Goal: Download file/media

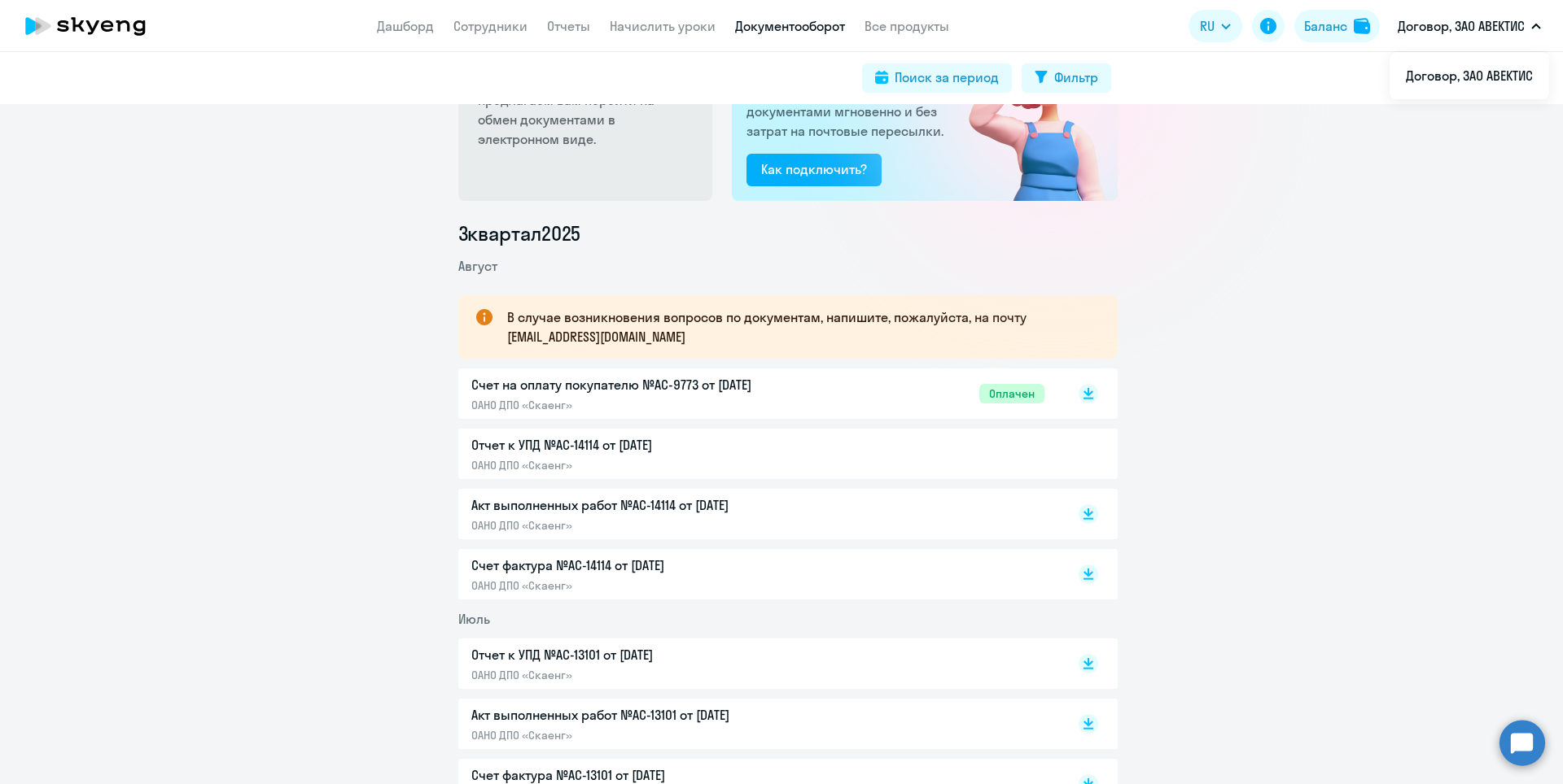
scroll to position [244, 0]
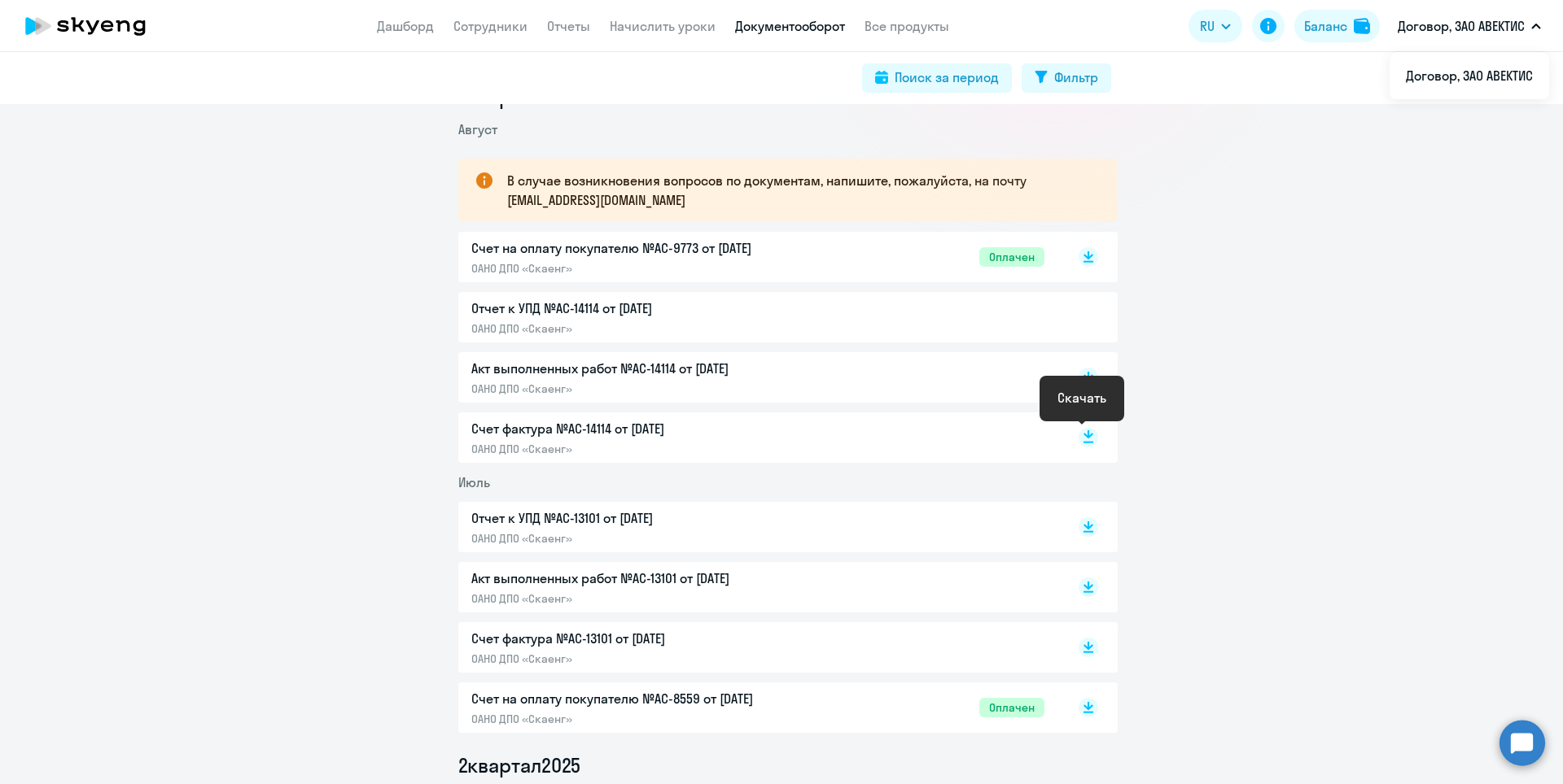
click at [1083, 436] on icon at bounding box center [1088, 434] width 10 height 8
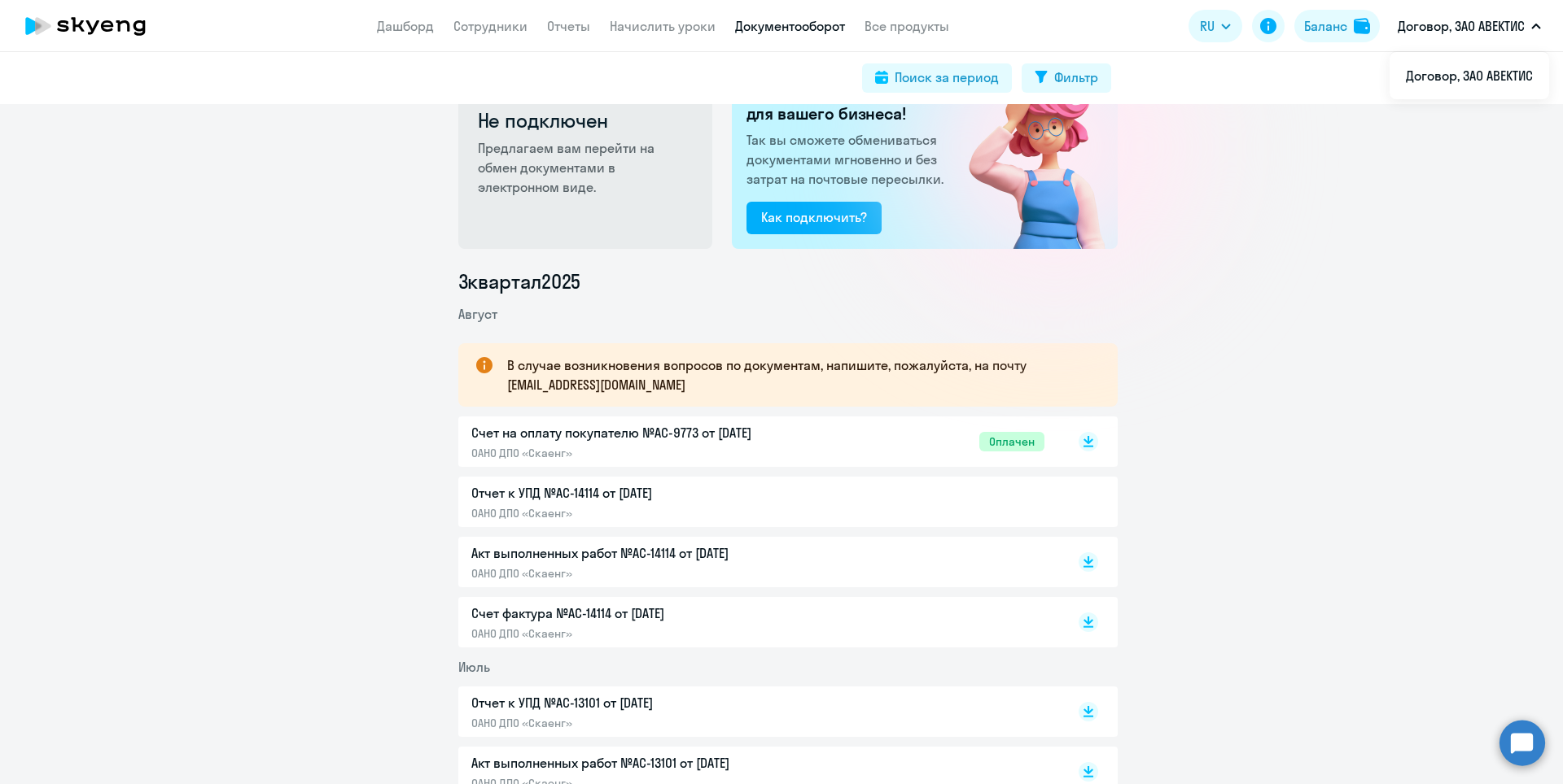
scroll to position [0, 0]
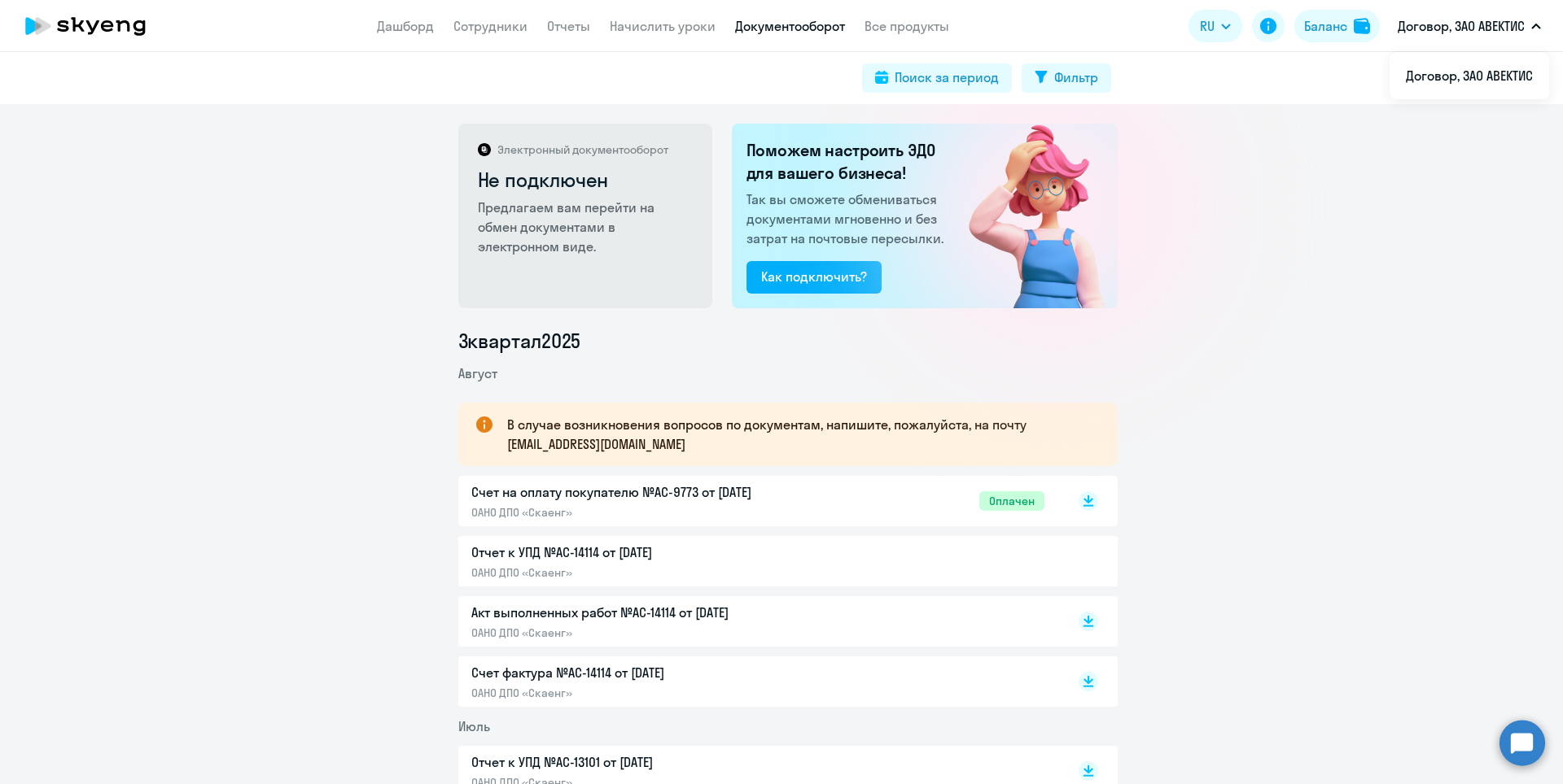
click at [721, 486] on p "Счет на оплату покупателю №AC-9773 от [DATE]" at bounding box center [641, 492] width 342 height 19
click at [698, 22] on link "Начислить уроки" at bounding box center [662, 26] width 106 height 16
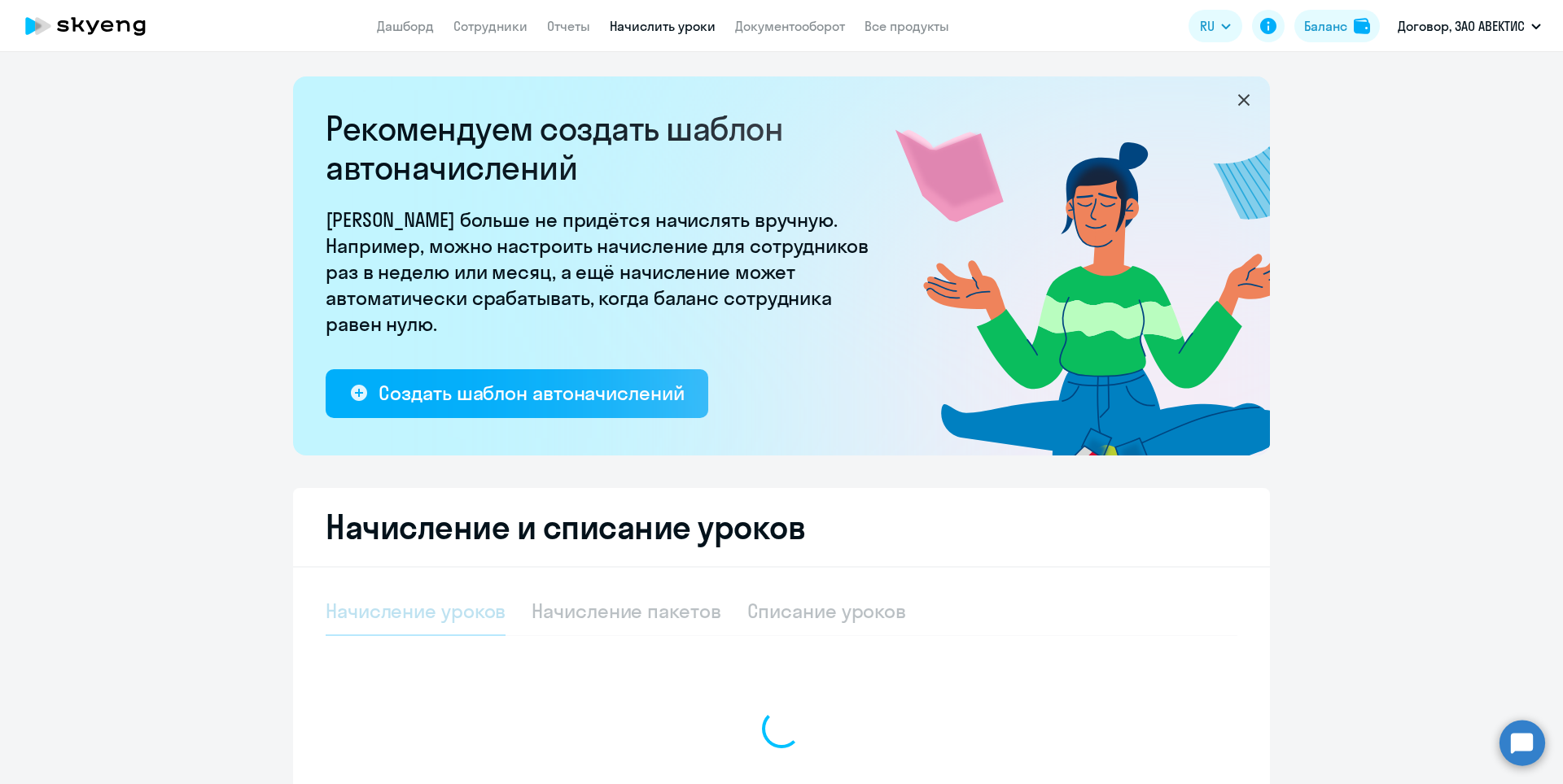
drag, startPoint x: 777, startPoint y: 27, endPoint x: 769, endPoint y: 50, distance: 24.4
click at [777, 29] on link "Документооборот" at bounding box center [790, 26] width 110 height 16
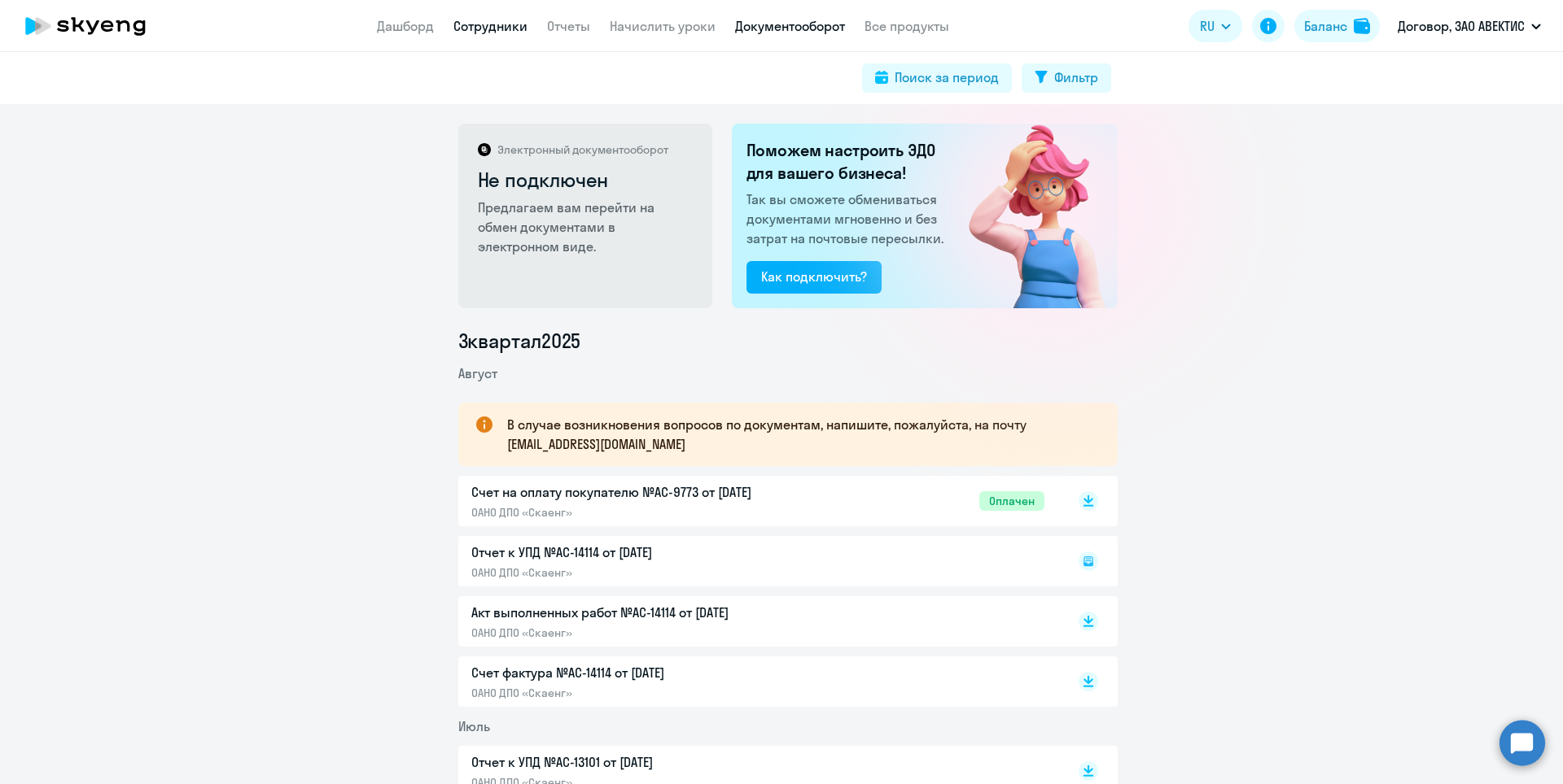
click at [508, 30] on link "Сотрудники" at bounding box center [490, 26] width 74 height 16
select select "30"
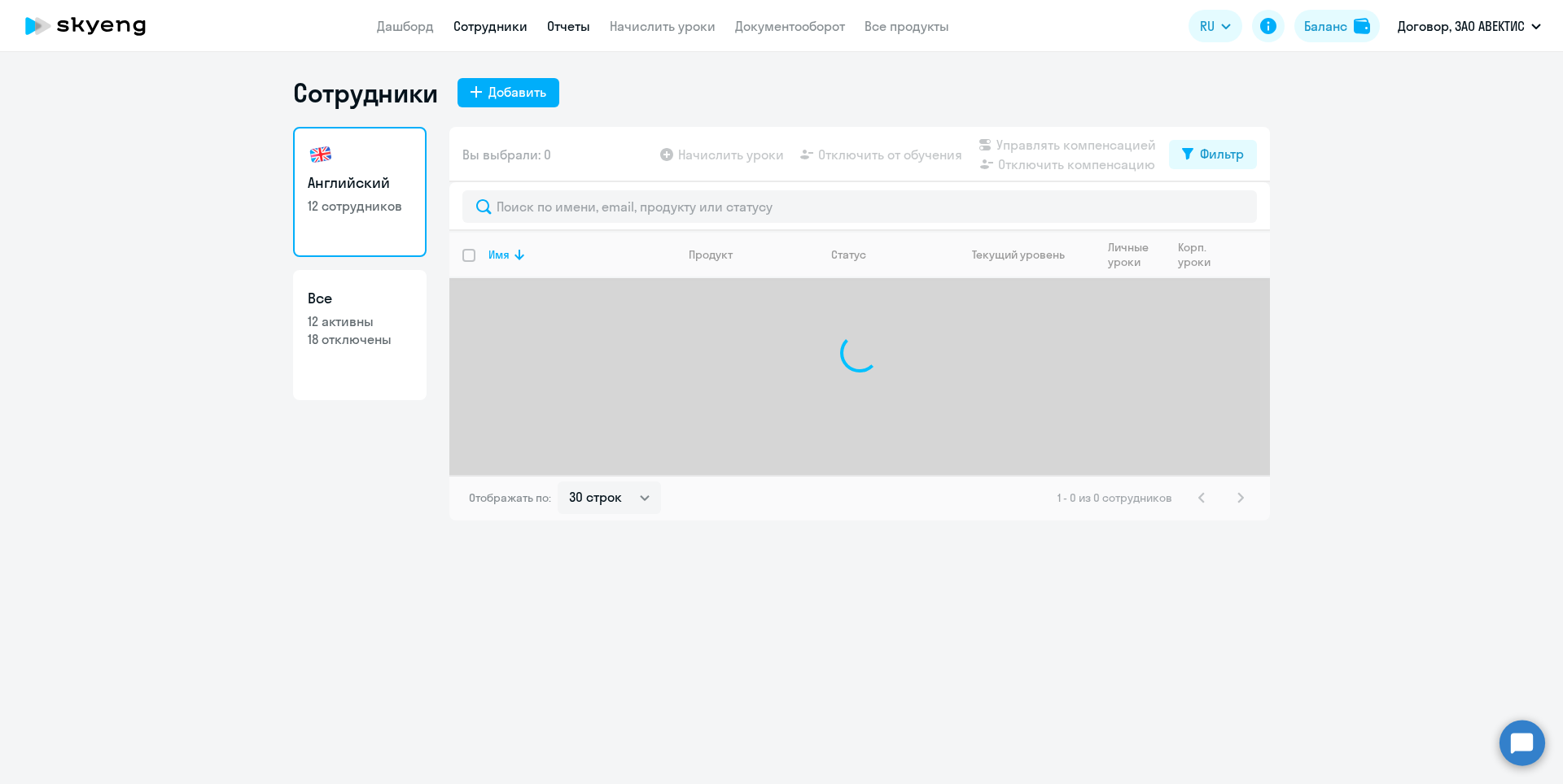
click at [584, 25] on link "Отчеты" at bounding box center [567, 26] width 43 height 16
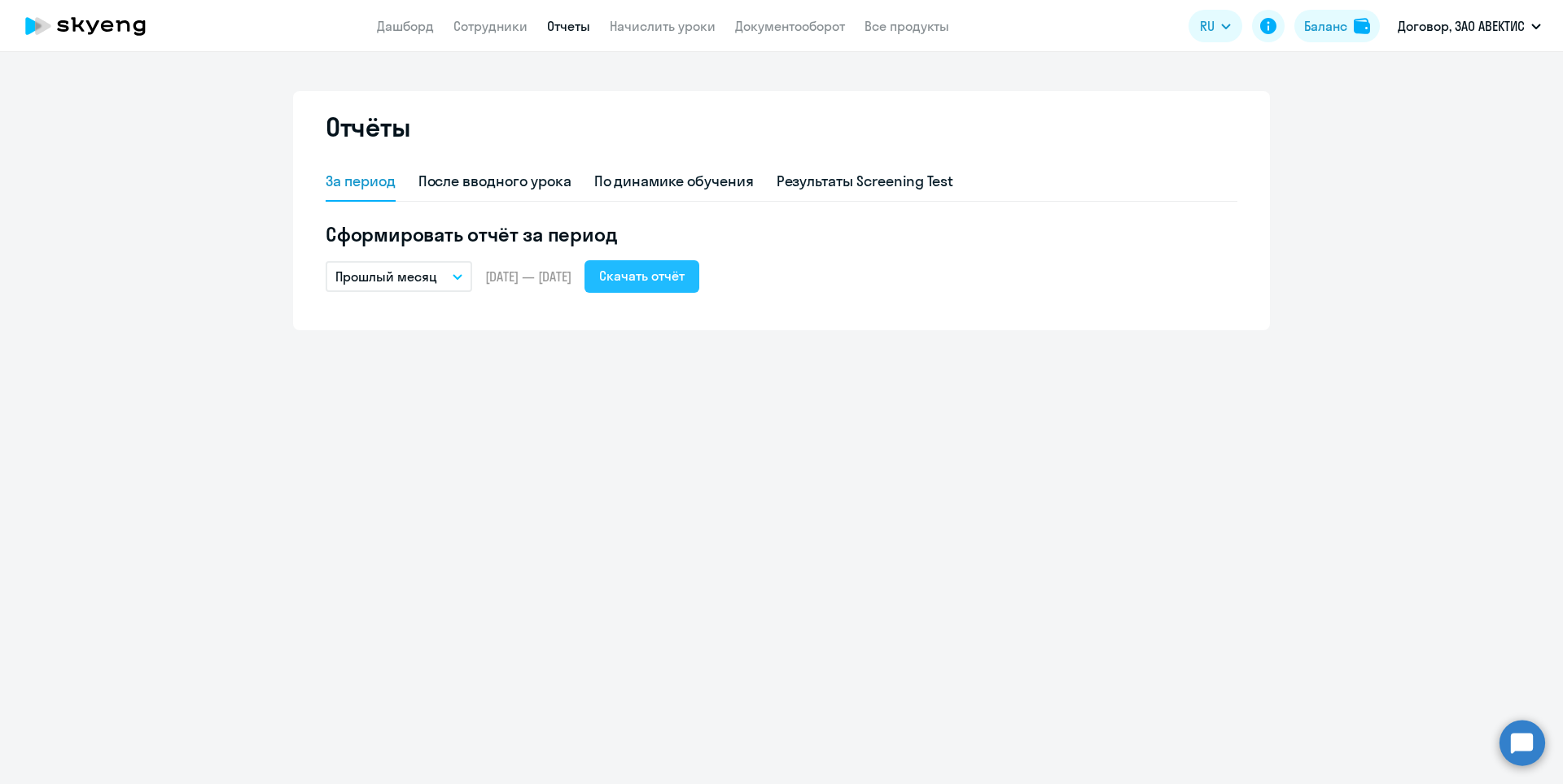
click at [684, 275] on div "Скачать отчёт" at bounding box center [642, 275] width 86 height 19
